Goal: Task Accomplishment & Management: Use online tool/utility

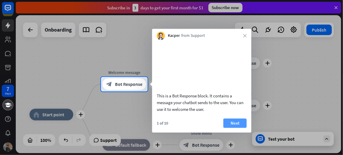
click at [239, 127] on button "Next" at bounding box center [234, 122] width 23 height 9
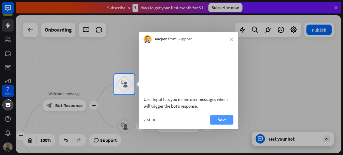
click at [227, 124] on button "Next" at bounding box center [221, 119] width 23 height 9
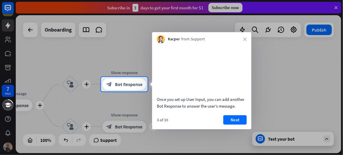
click at [230, 124] on button "Next" at bounding box center [234, 119] width 23 height 9
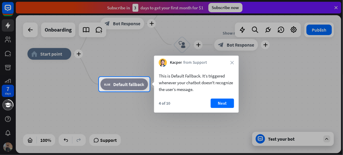
click at [51, 55] on div at bounding box center [171, 38] width 343 height 77
click at [225, 104] on button "Next" at bounding box center [222, 102] width 23 height 9
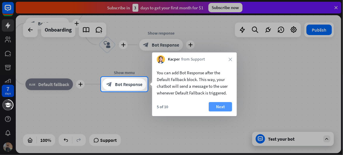
click at [219, 106] on button "Next" at bounding box center [220, 106] width 23 height 9
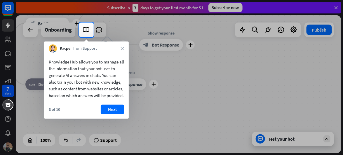
click at [112, 114] on button "Next" at bounding box center [112, 108] width 23 height 9
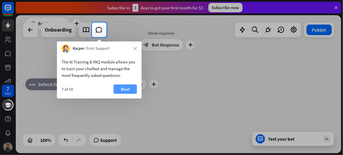
click at [126, 88] on button "Next" at bounding box center [124, 88] width 23 height 9
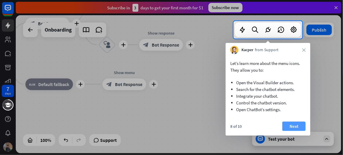
click at [294, 124] on button "Next" at bounding box center [293, 125] width 23 height 9
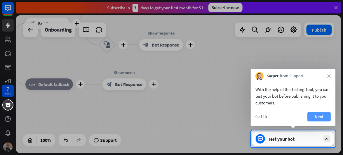
click at [327, 116] on button "Next" at bounding box center [318, 116] width 23 height 9
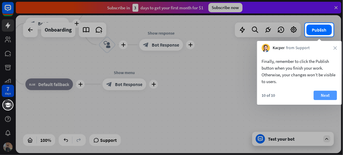
click at [330, 93] on button "Next" at bounding box center [325, 94] width 23 height 9
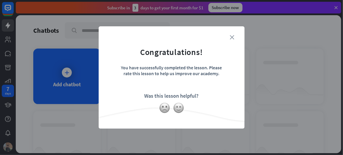
click at [231, 39] on icon "close" at bounding box center [232, 37] width 4 height 4
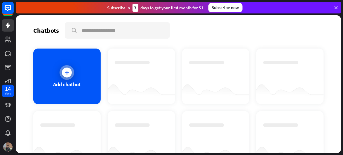
click at [64, 73] on icon at bounding box center [67, 72] width 6 height 6
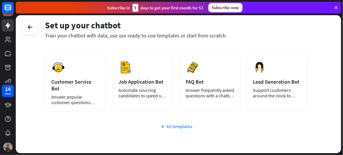
scroll to position [109, 0]
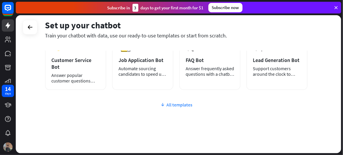
click at [178, 102] on div "All templates" at bounding box center [176, 105] width 263 height 6
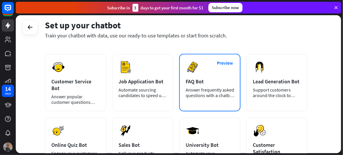
scroll to position [88, 0]
click at [216, 84] on div "FAQ Bot" at bounding box center [210, 81] width 48 height 7
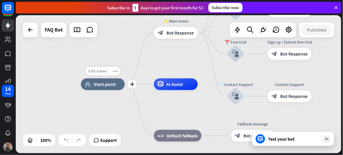
click at [101, 72] on span "Edit name" at bounding box center [97, 70] width 18 height 5
drag, startPoint x: 88, startPoint y: 70, endPoint x: 119, endPoint y: 71, distance: 31.2
click at [119, 71] on input "text" at bounding box center [102, 71] width 41 height 8
type input "**********"
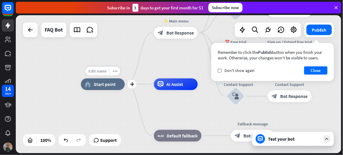
click at [102, 70] on span "Edit name" at bounding box center [97, 70] width 18 height 5
drag, startPoint x: 112, startPoint y: 71, endPoint x: 91, endPoint y: 71, distance: 21.6
click at [91, 71] on input "**********" at bounding box center [102, 71] width 41 height 8
click at [95, 72] on input "*********" at bounding box center [102, 71] width 41 height 8
click at [96, 71] on input "*********" at bounding box center [102, 71] width 41 height 8
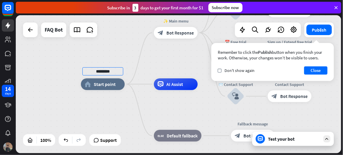
type input "*********"
click at [116, 101] on div "********* home_2 Start point ✨ Main menu block_bot_response Bot Response 💲 Subs…" at bounding box center [178, 84] width 325 height 138
click at [115, 71] on icon "more_horiz" at bounding box center [115, 71] width 5 height 4
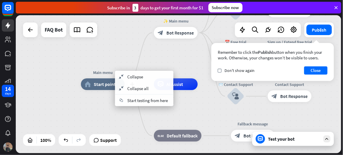
click at [105, 84] on span "Start point" at bounding box center [105, 84] width 22 height 6
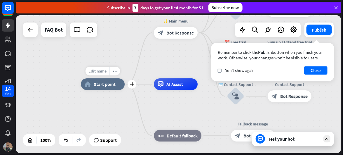
click at [101, 70] on span "Edit name" at bounding box center [97, 70] width 18 height 5
click at [318, 70] on button "Close" at bounding box center [315, 70] width 23 height 8
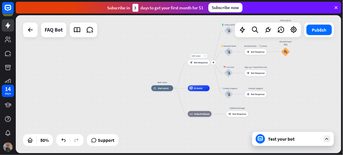
click at [200, 61] on span "Bot Response" at bounding box center [201, 62] width 14 height 3
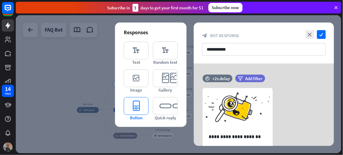
click at [138, 104] on icon "editor_button" at bounding box center [136, 106] width 25 height 18
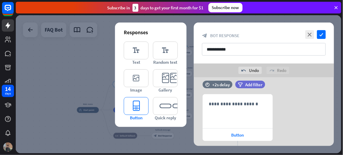
scroll to position [171, 0]
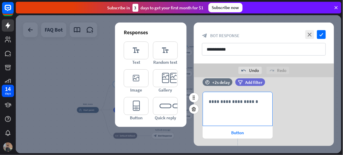
click at [239, 99] on p "**********" at bounding box center [238, 101] width 58 height 7
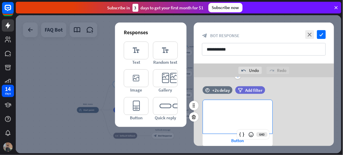
scroll to position [170, 0]
